Goal: Information Seeking & Learning: Learn about a topic

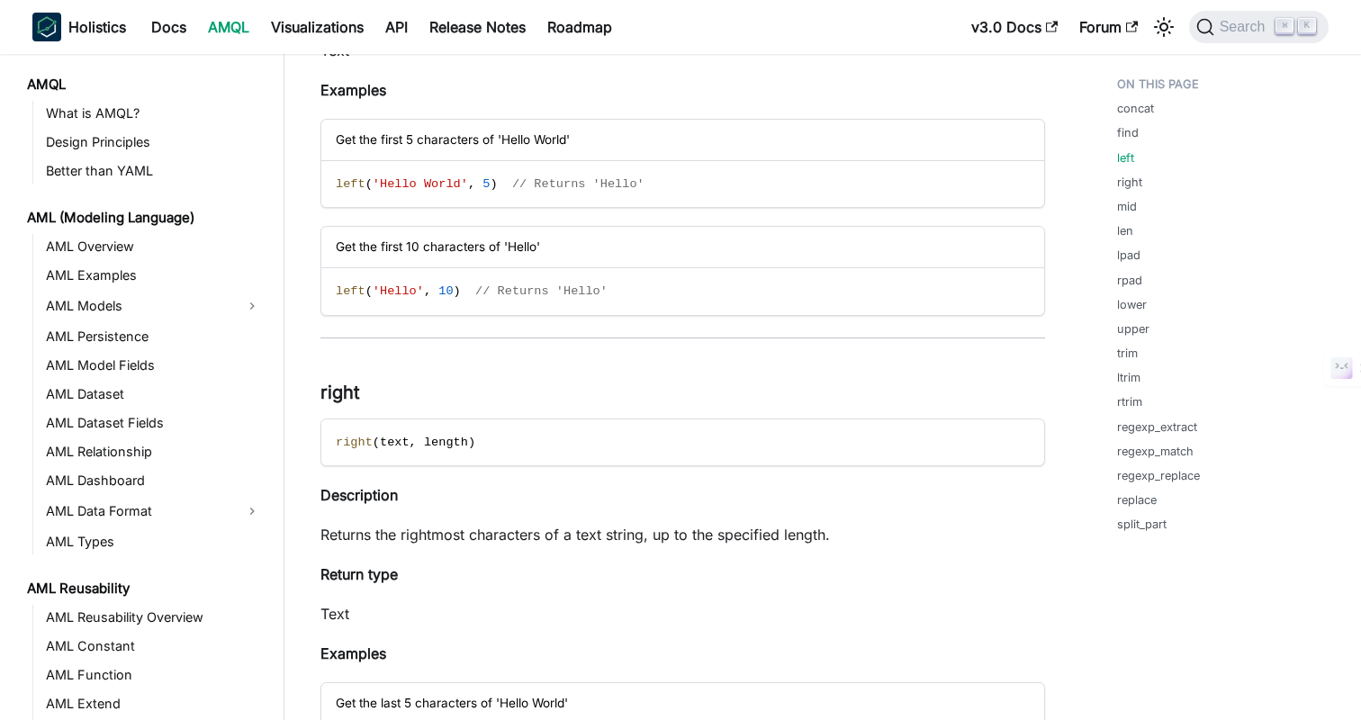
scroll to position [1181, 0]
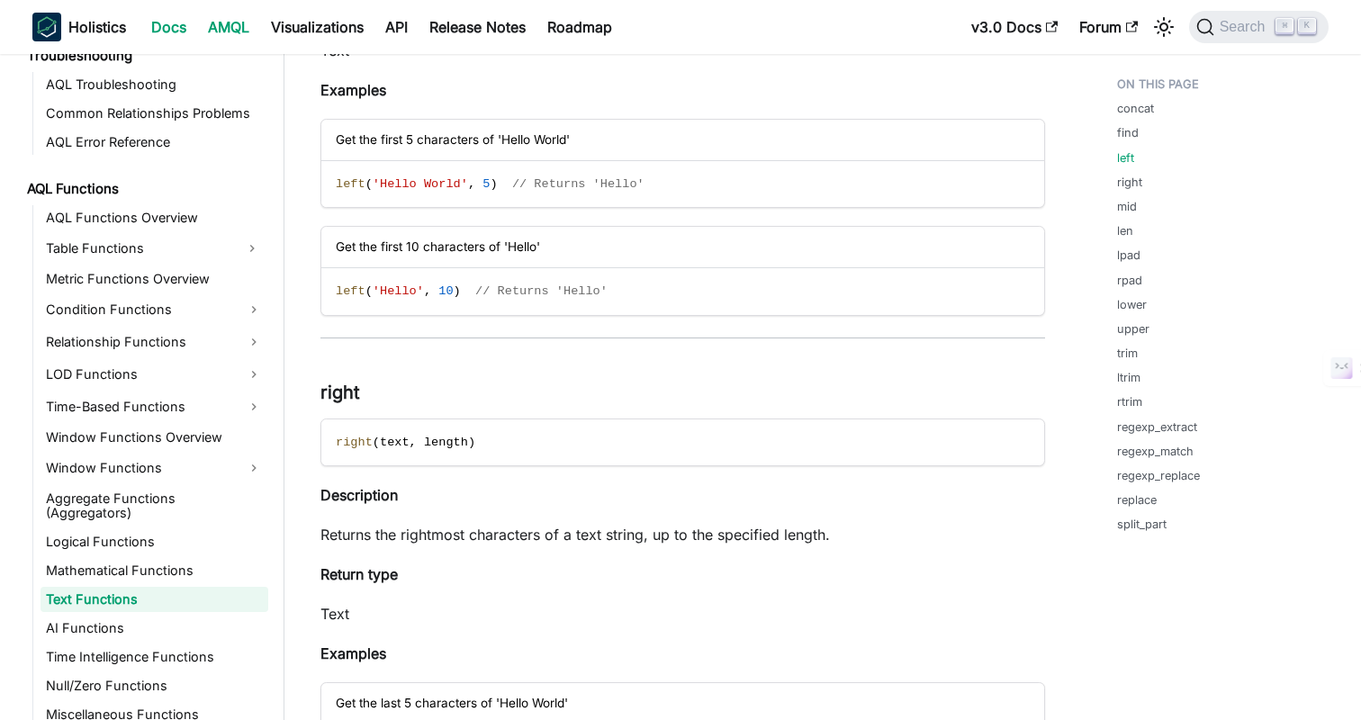
click at [182, 32] on link "Docs" at bounding box center [168, 27] width 57 height 29
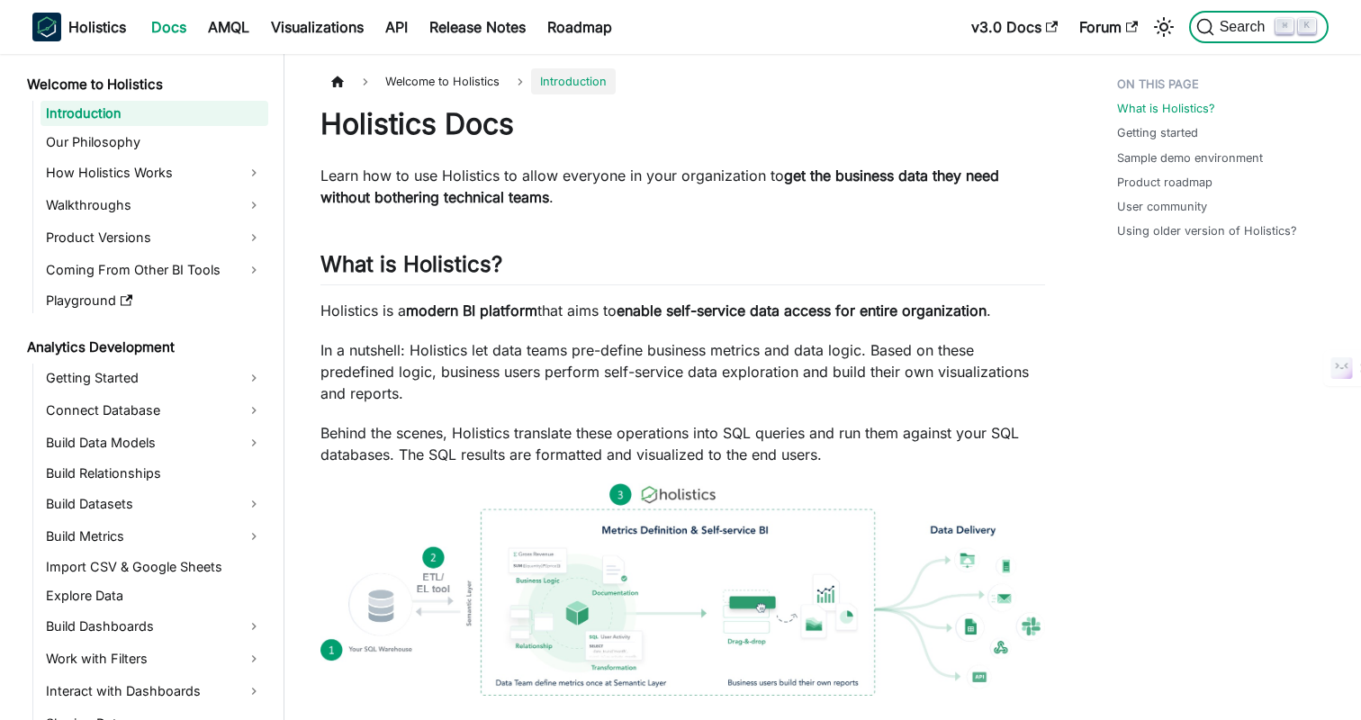
click at [1235, 21] on span "Search" at bounding box center [1245, 27] width 62 height 16
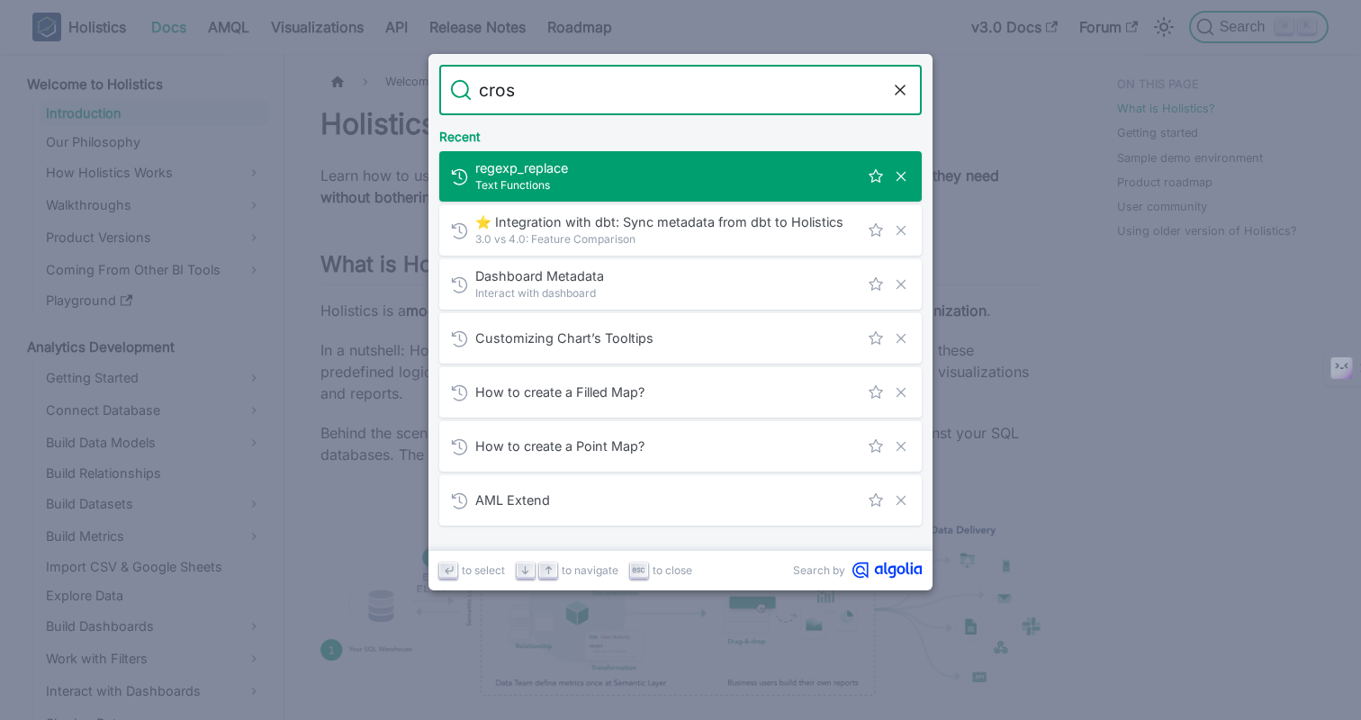
type input "cross"
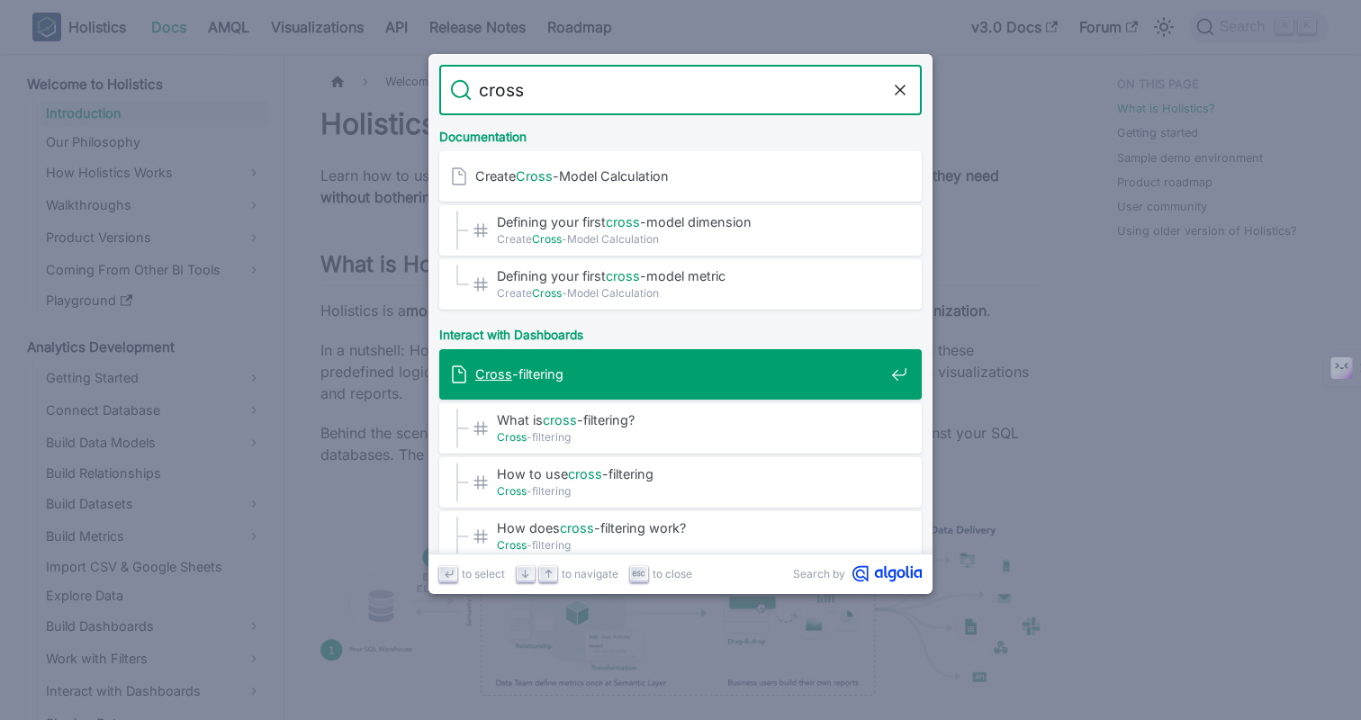
click at [635, 377] on span "Cross -filtering" at bounding box center [679, 373] width 409 height 17
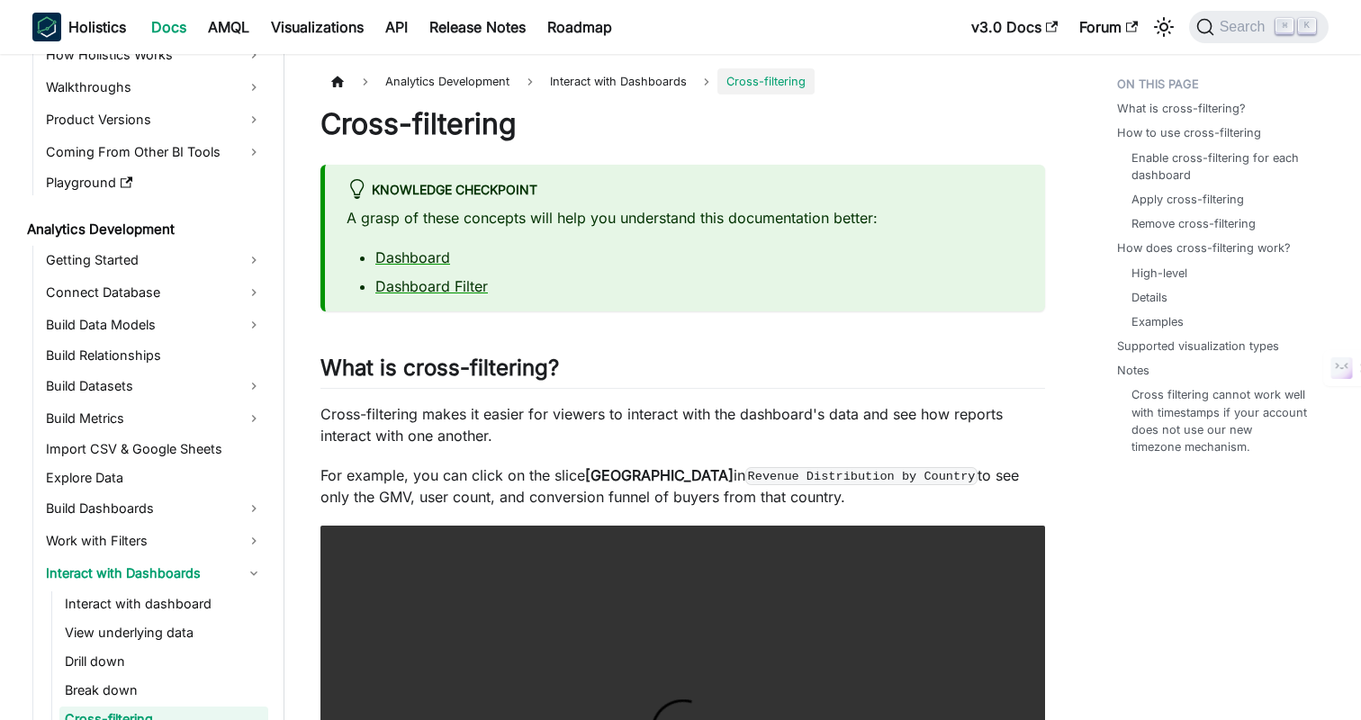
scroll to position [119, 0]
click at [698, 357] on h2 "What is cross-filtering? ​" at bounding box center [682, 372] width 725 height 34
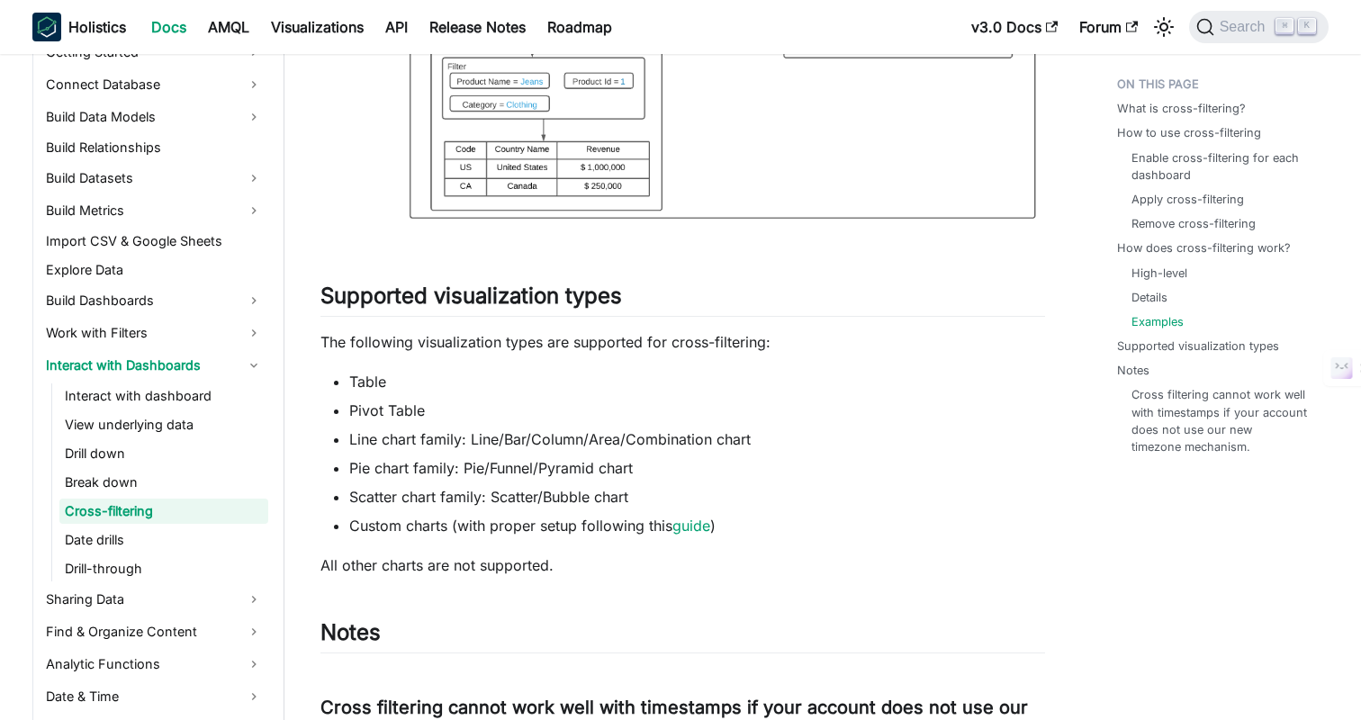
scroll to position [3841, 0]
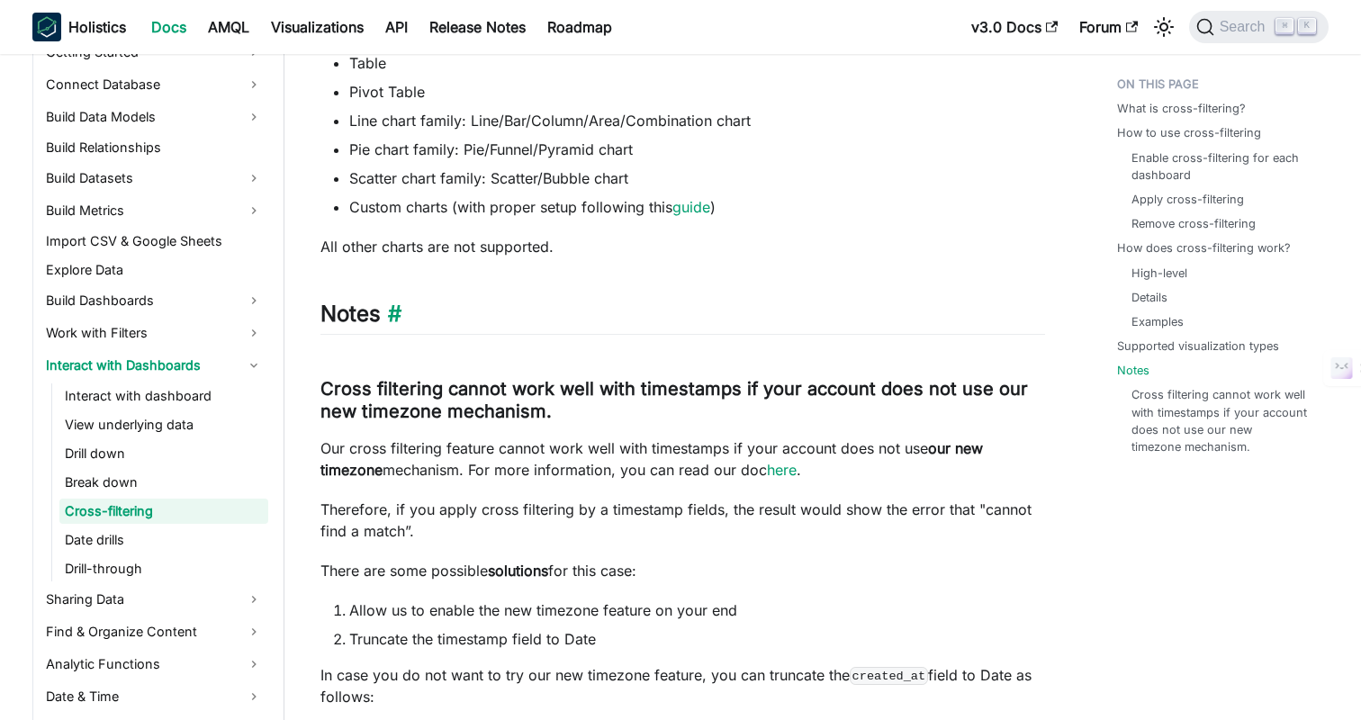
click at [811, 306] on h2 "Notes ​" at bounding box center [682, 318] width 725 height 34
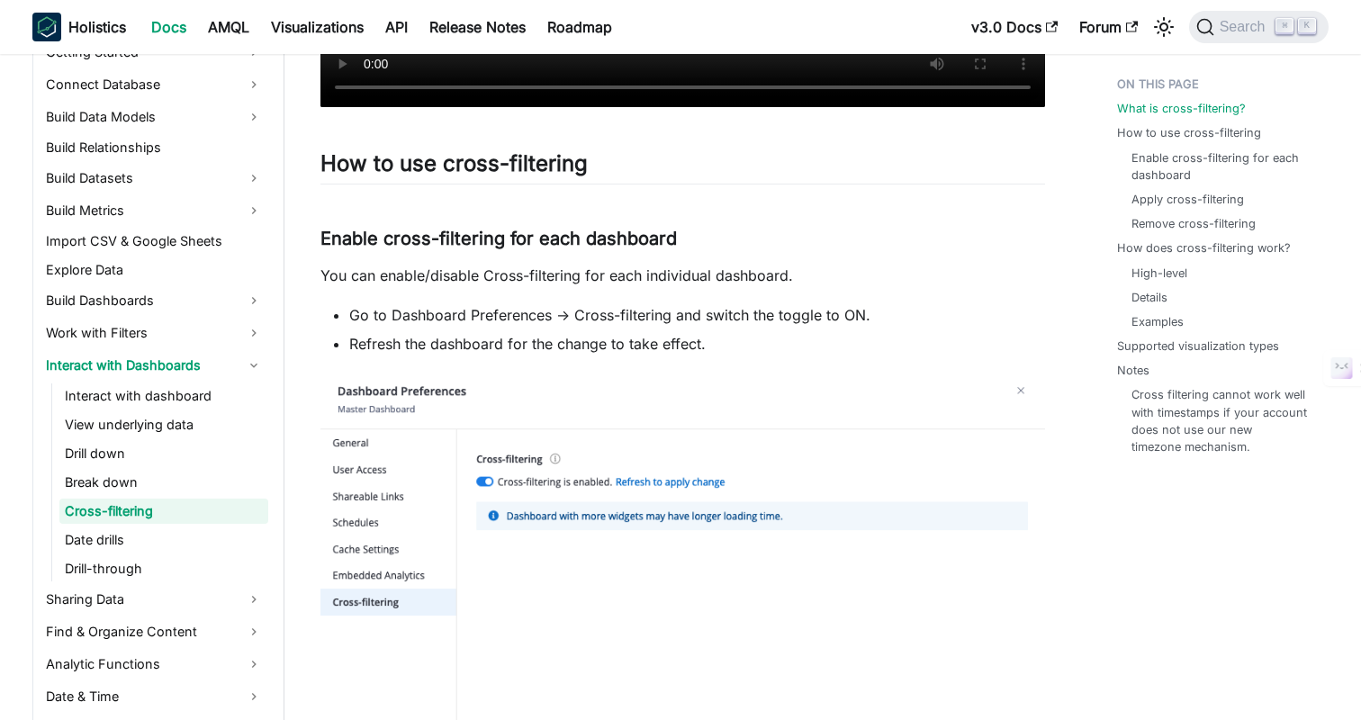
scroll to position [1060, 0]
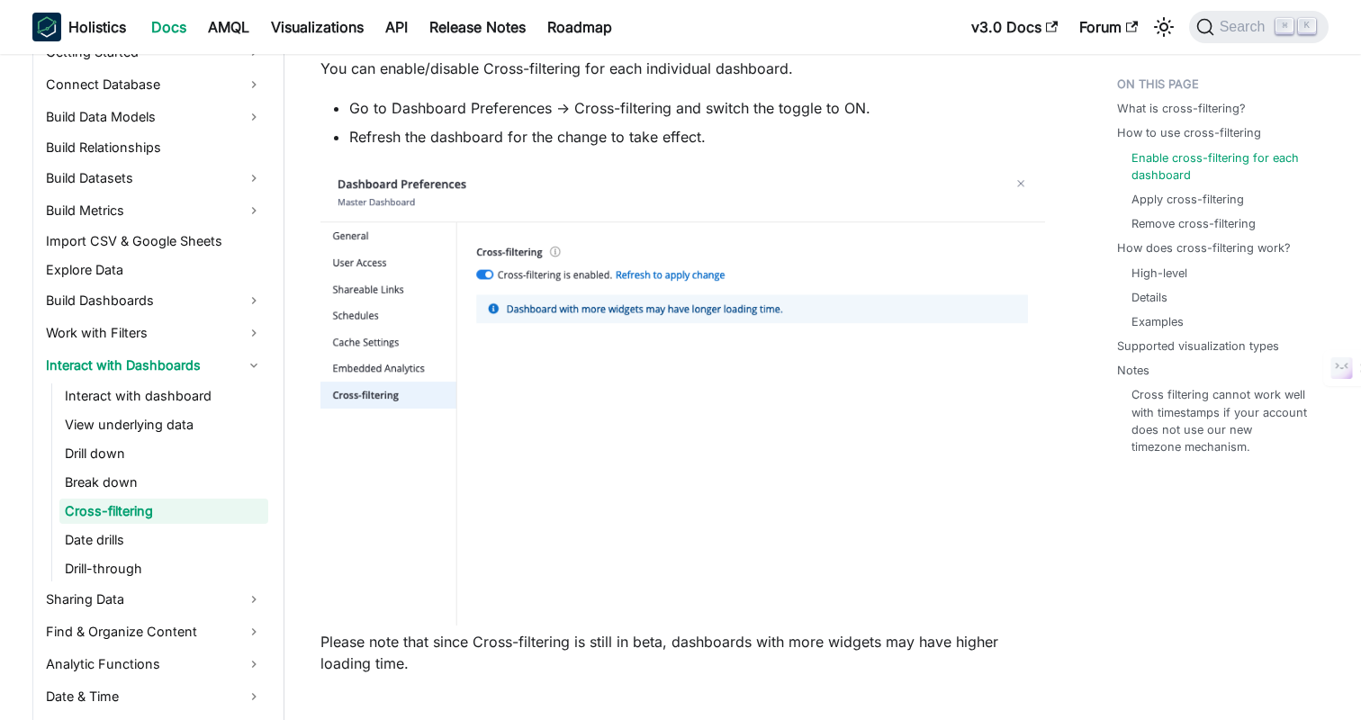
click at [158, 19] on link "Docs" at bounding box center [168, 27] width 57 height 29
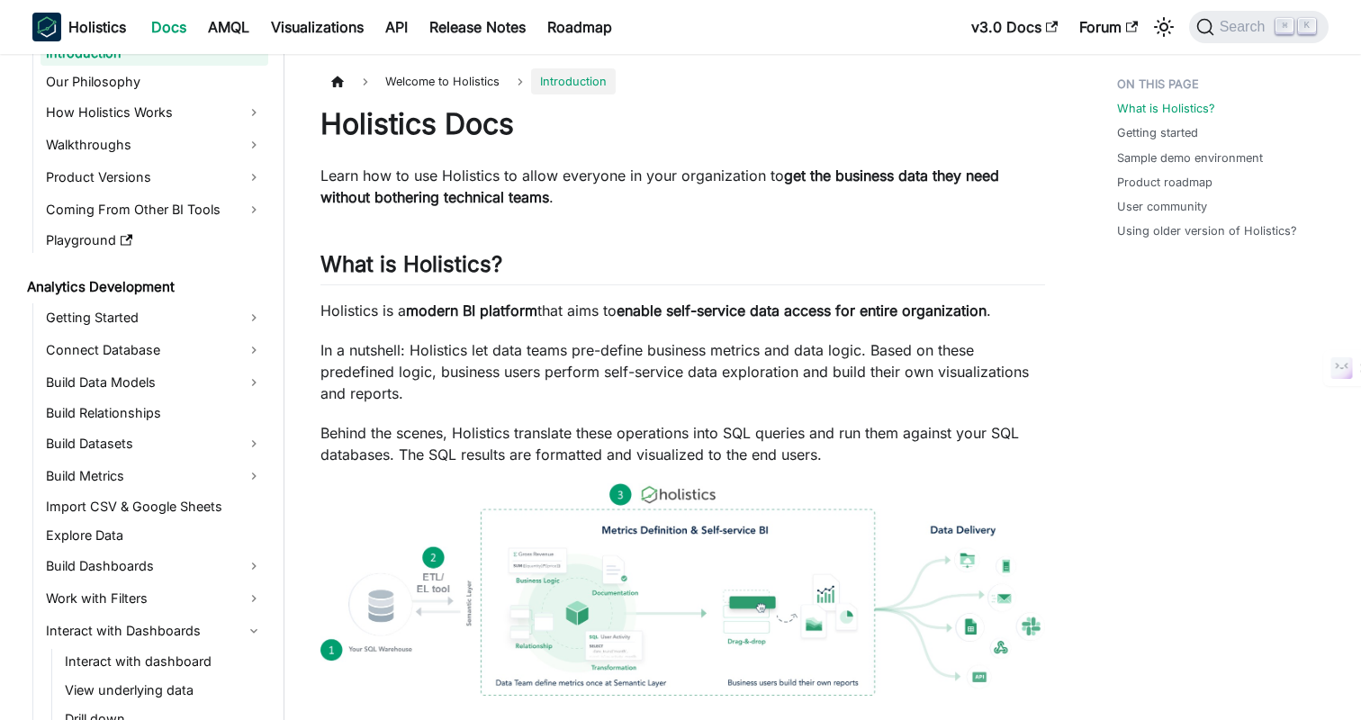
scroll to position [47, 0]
